Goal: Information Seeking & Learning: Compare options

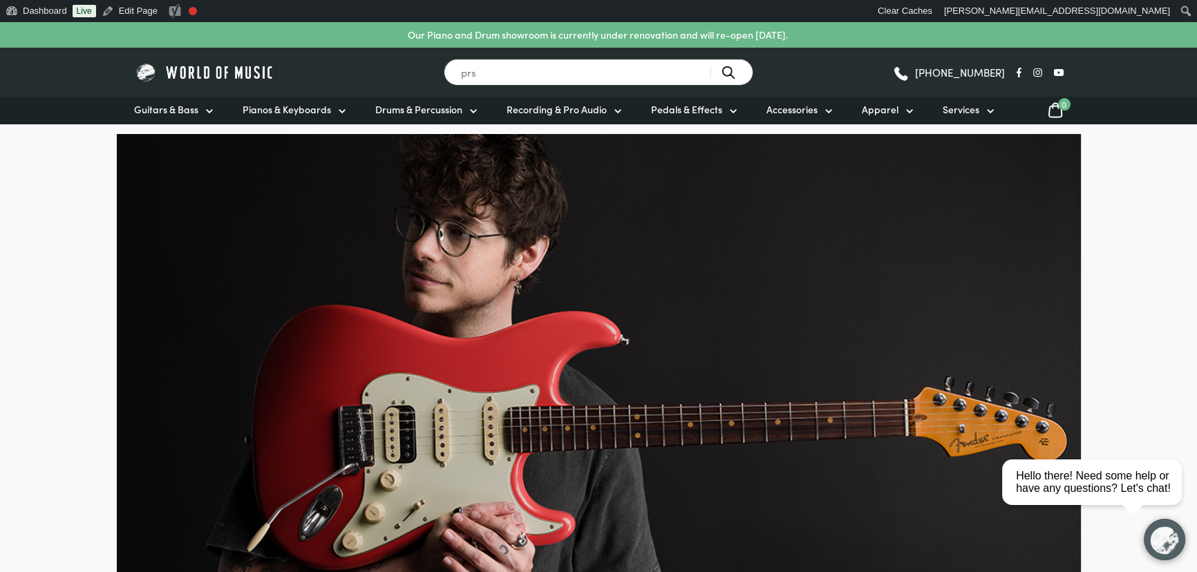
type input "prs"
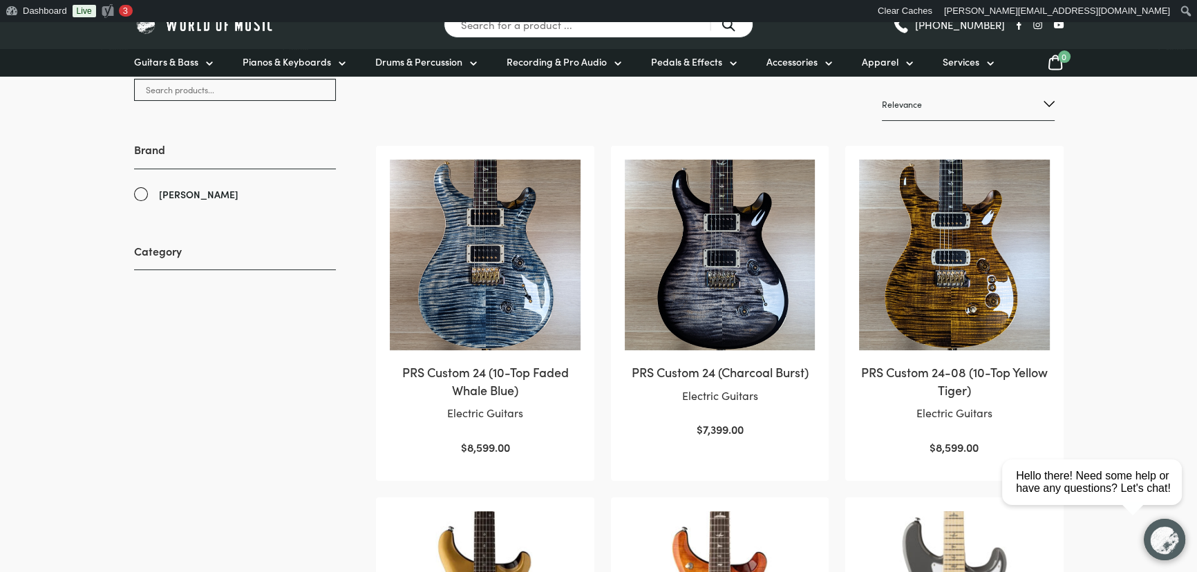
click at [676, 273] on img at bounding box center [720, 255] width 190 height 191
click at [994, 255] on img at bounding box center [954, 255] width 190 height 191
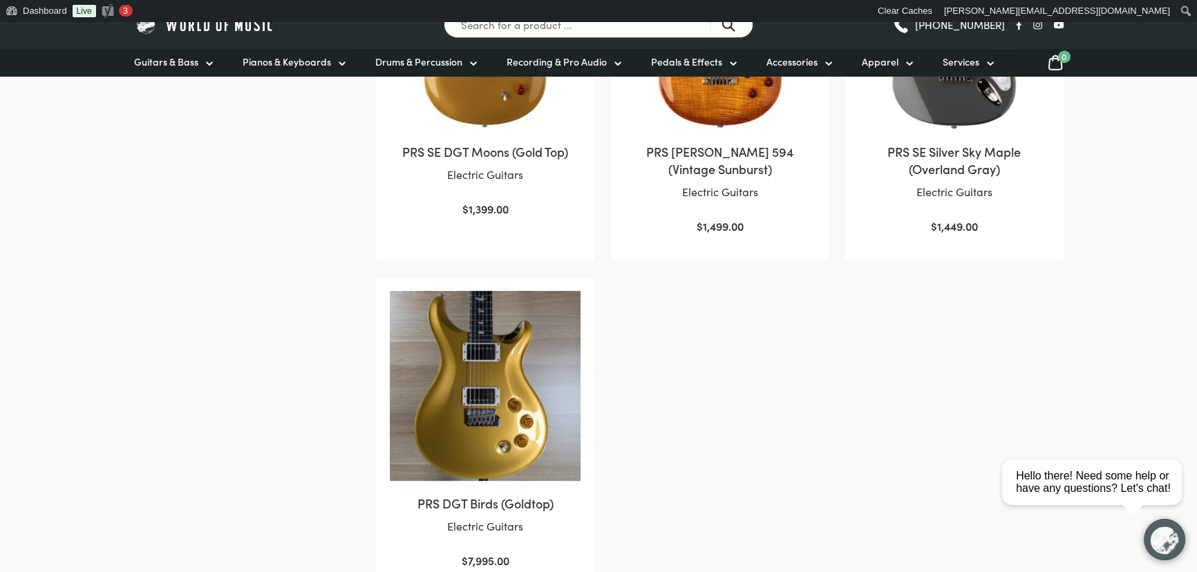
scroll to position [1068, 0]
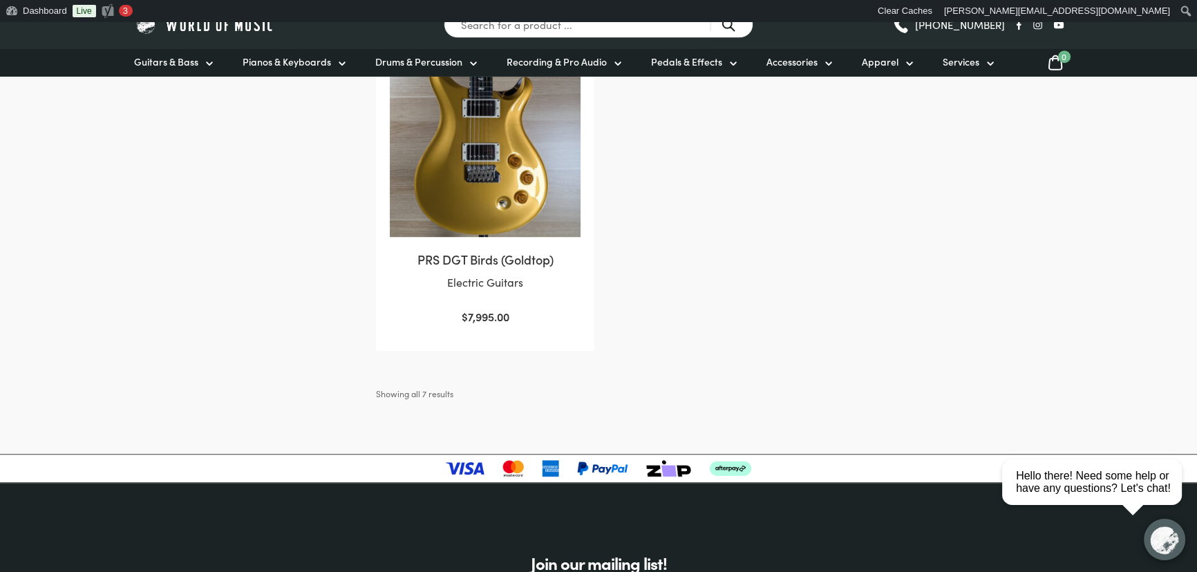
click at [572, 231] on img at bounding box center [485, 142] width 190 height 190
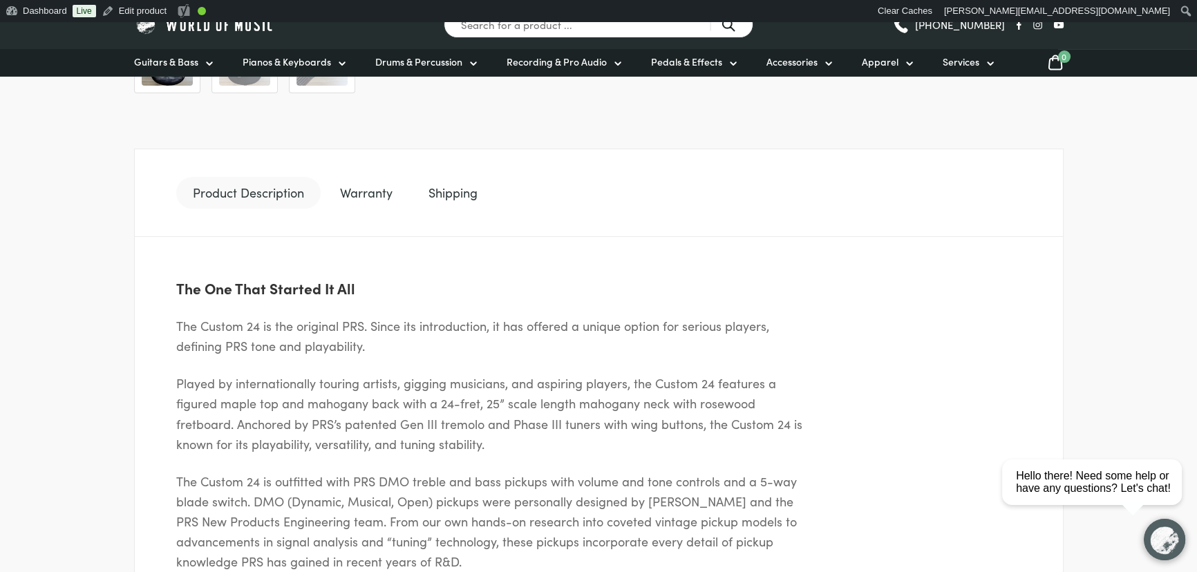
scroll to position [691, 0]
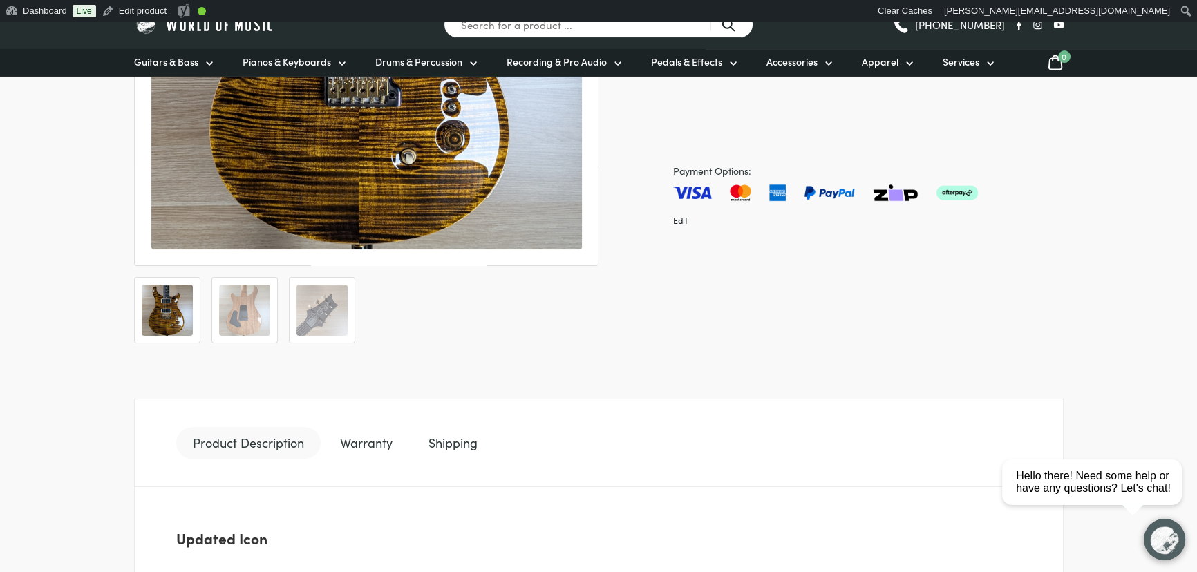
scroll to position [691, 0]
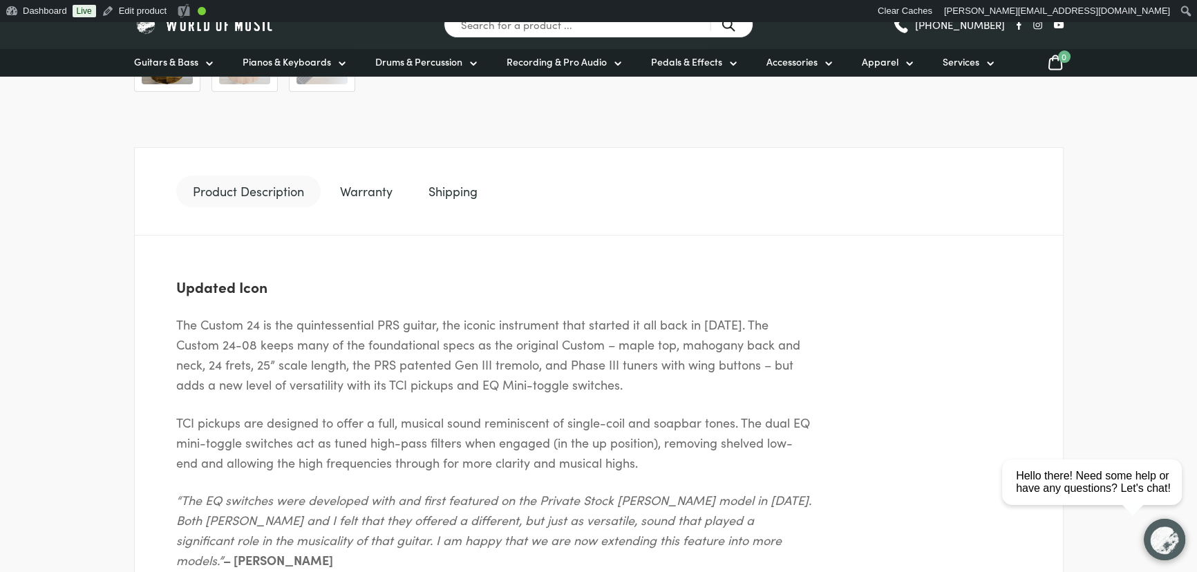
drag, startPoint x: 357, startPoint y: 194, endPoint x: 342, endPoint y: 194, distance: 15.2
click at [357, 194] on link "Warranty" at bounding box center [366, 192] width 86 height 32
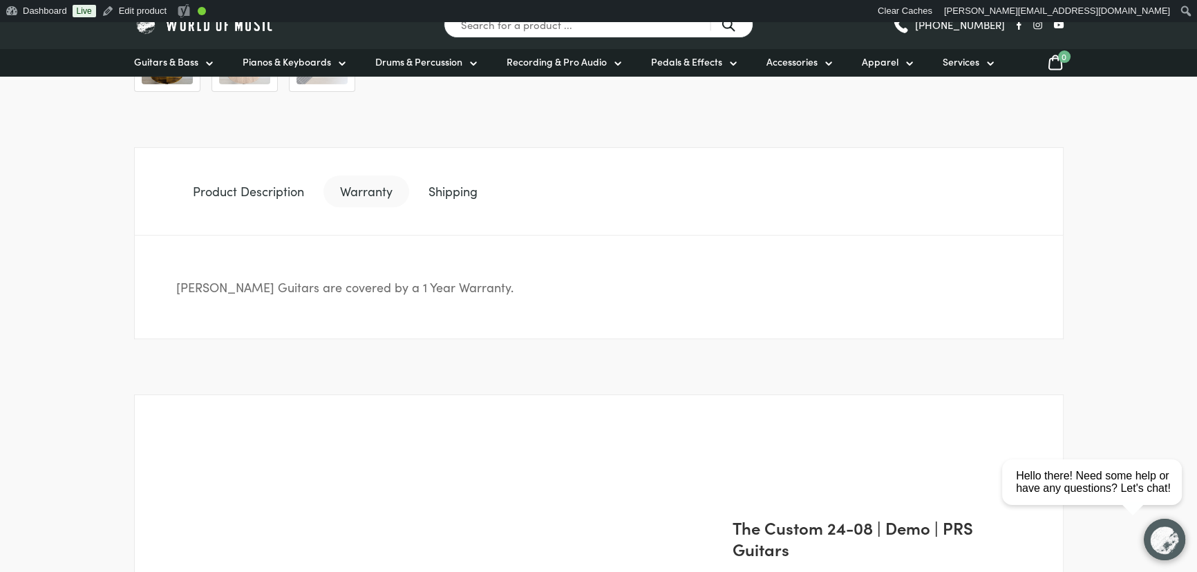
click at [270, 192] on link "Product Description" at bounding box center [248, 192] width 144 height 32
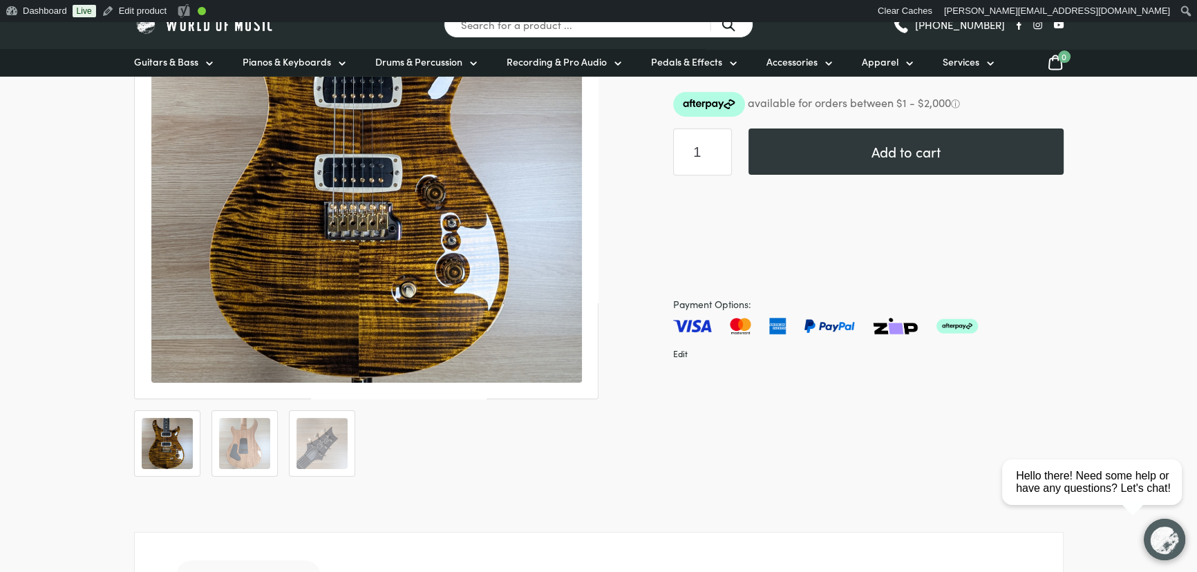
scroll to position [314, 0]
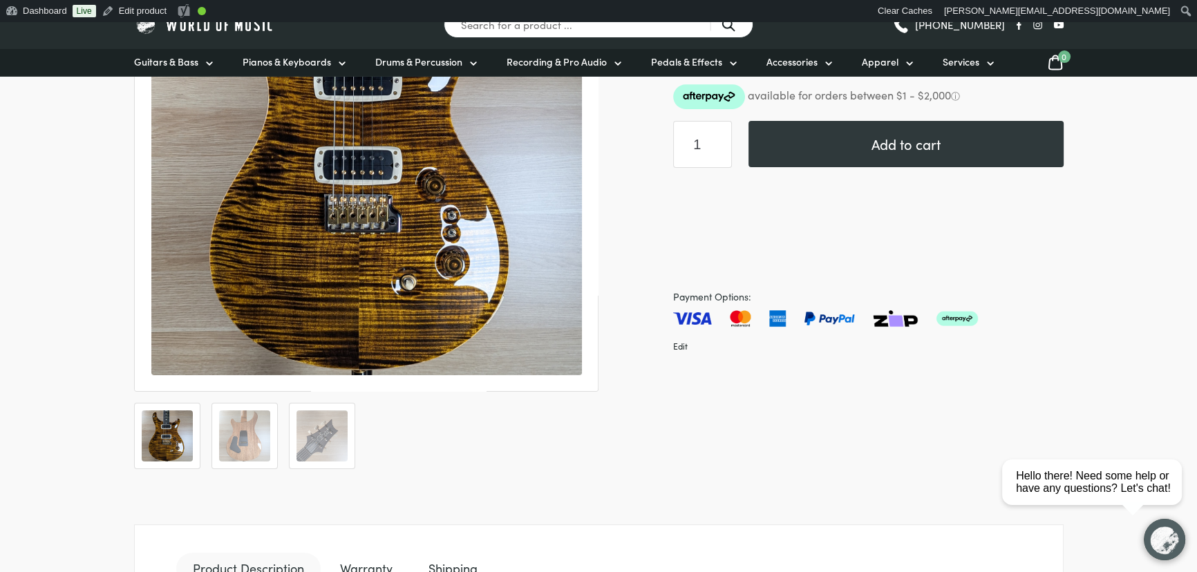
click at [203, 445] on ol at bounding box center [366, 436] width 465 height 66
click at [232, 445] on img at bounding box center [244, 436] width 51 height 51
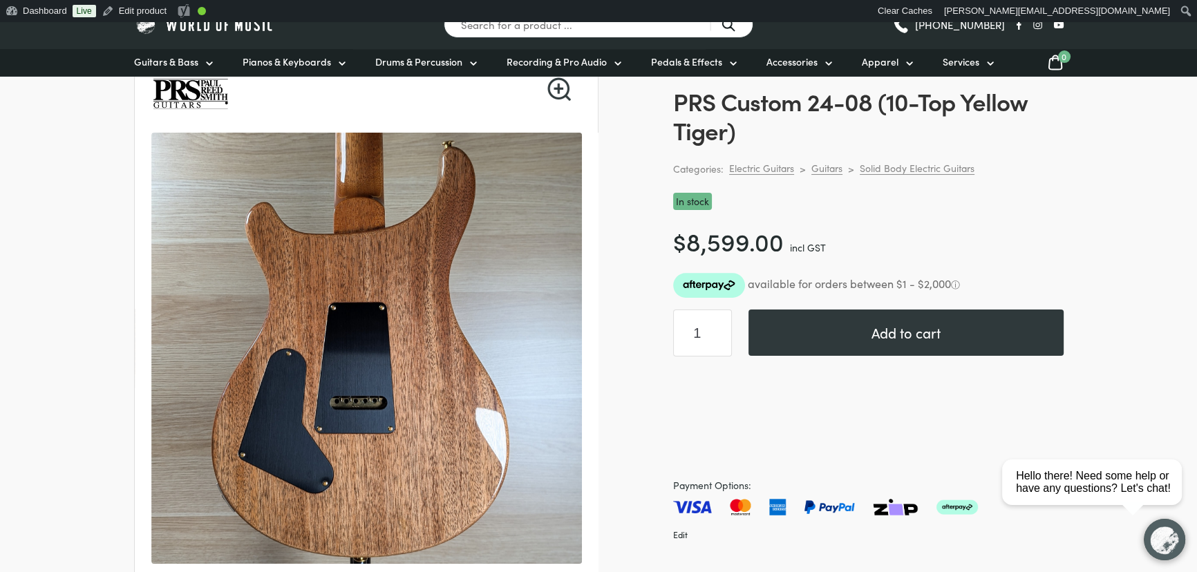
scroll to position [188, 0]
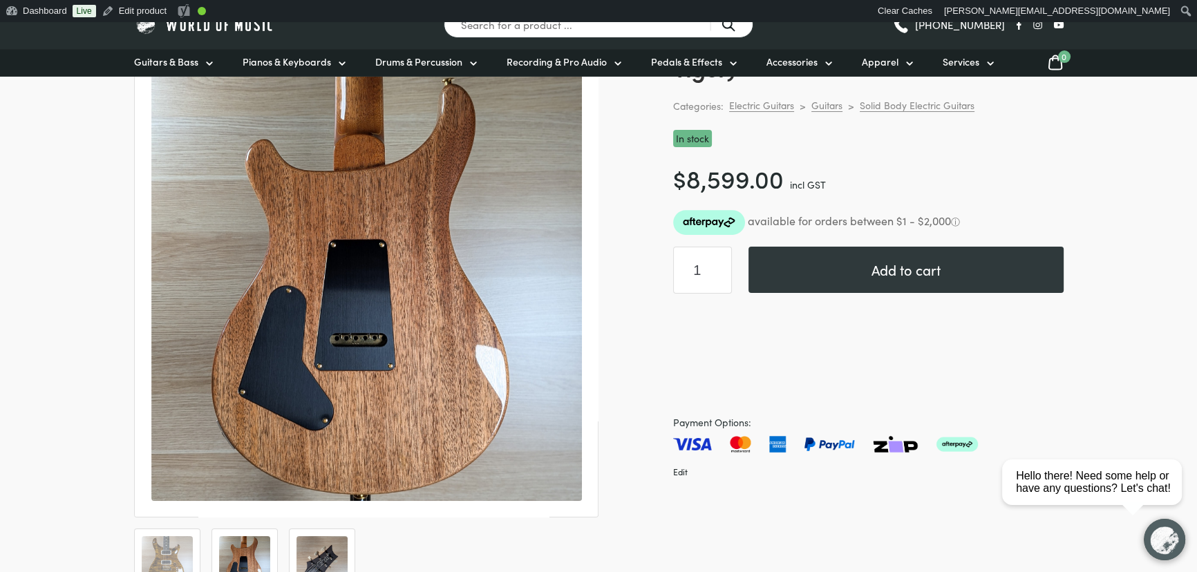
click at [343, 545] on img at bounding box center [322, 561] width 51 height 51
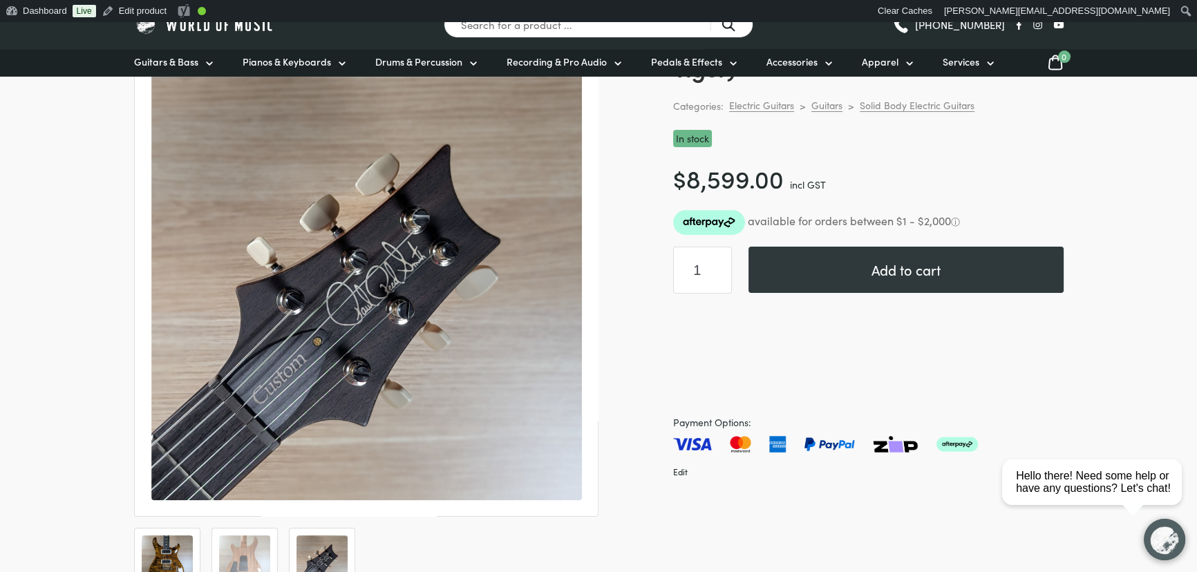
click at [162, 551] on img at bounding box center [167, 561] width 51 height 51
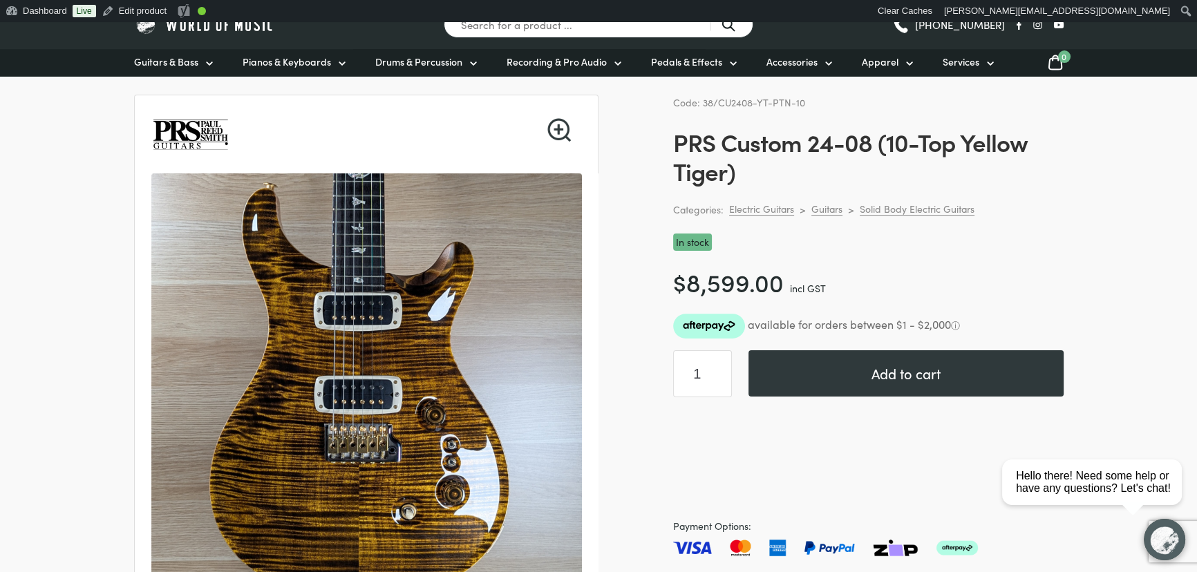
scroll to position [0, 0]
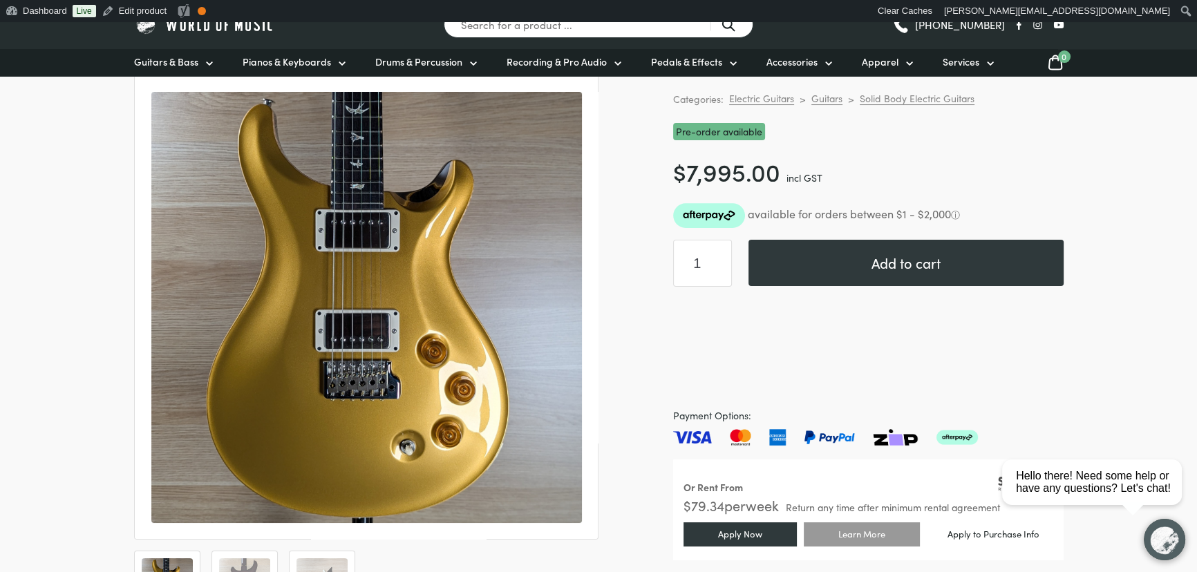
scroll to position [188, 0]
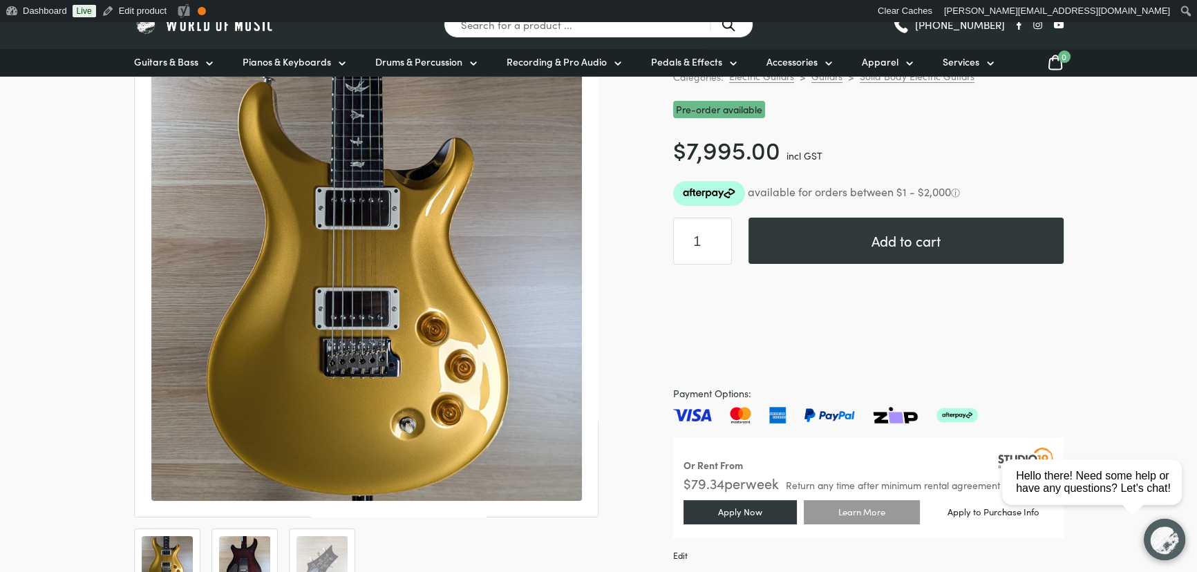
click at [250, 538] on img at bounding box center [244, 561] width 51 height 51
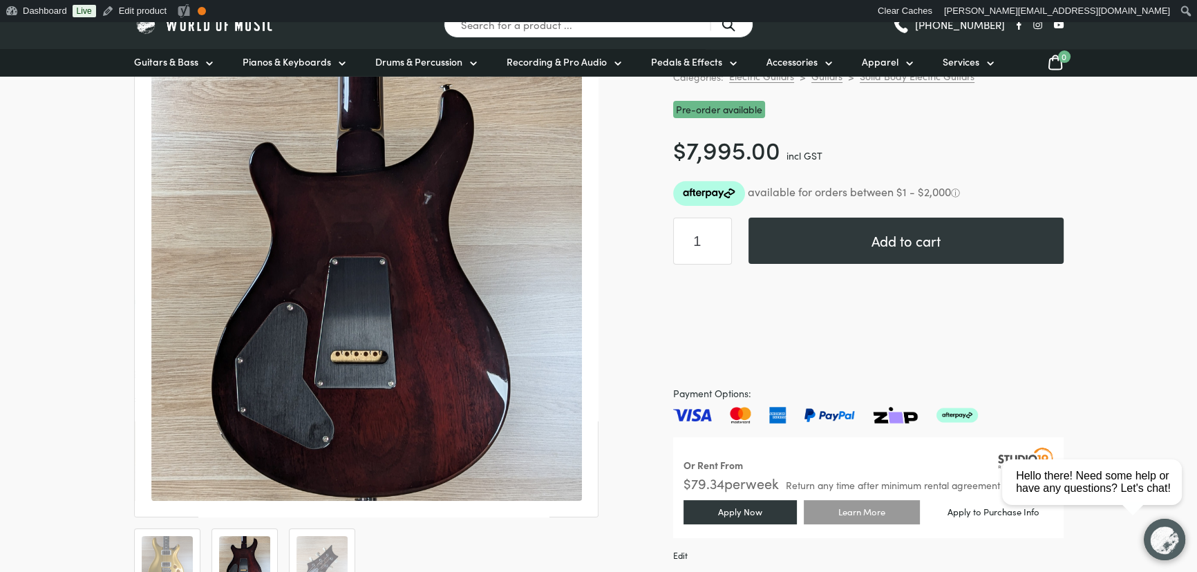
click at [282, 536] on ol at bounding box center [366, 562] width 465 height 66
click at [303, 542] on img at bounding box center [322, 561] width 51 height 51
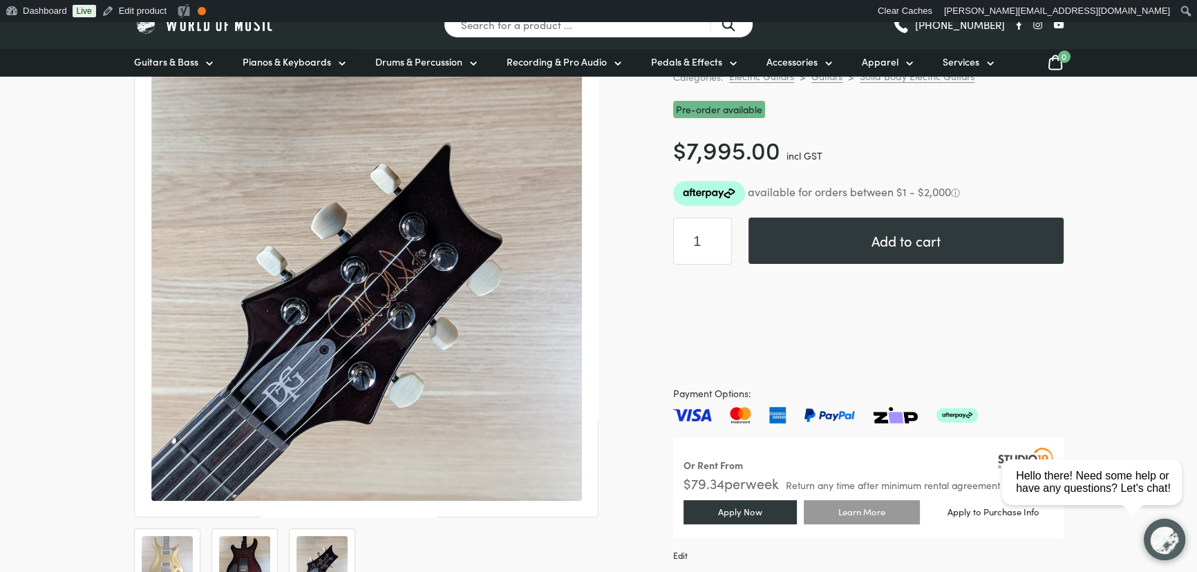
click at [250, 555] on img at bounding box center [244, 561] width 51 height 51
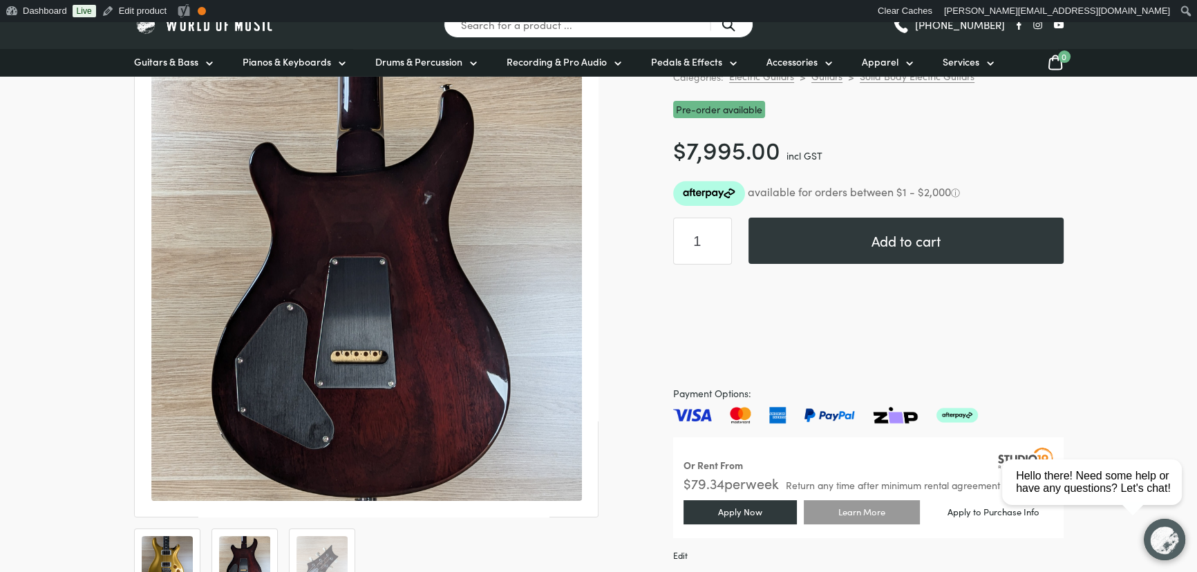
click at [183, 554] on img at bounding box center [167, 561] width 51 height 51
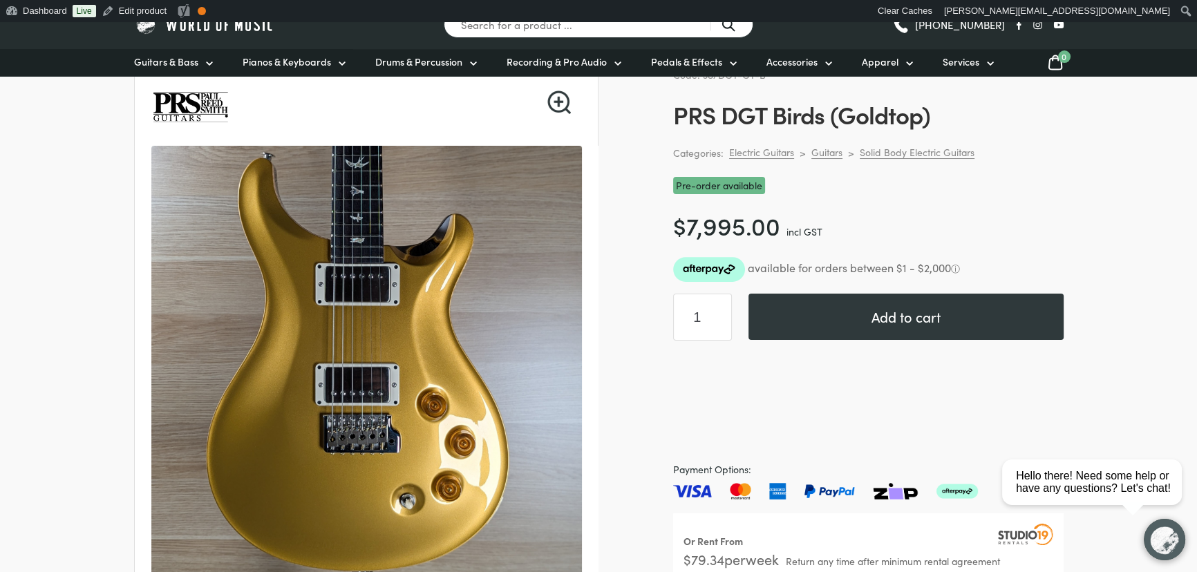
scroll to position [0, 0]
